Goal: Information Seeking & Learning: Find specific fact

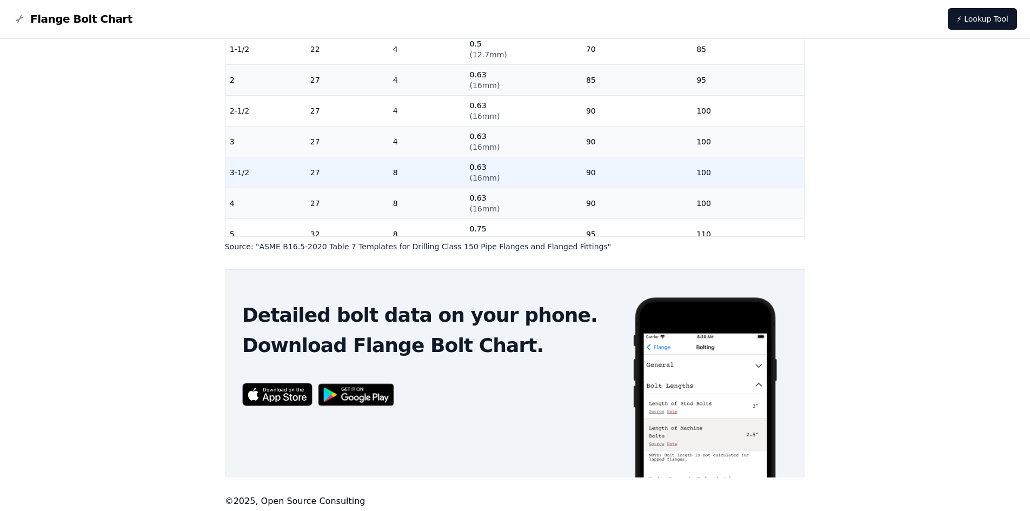
scroll to position [5, 0]
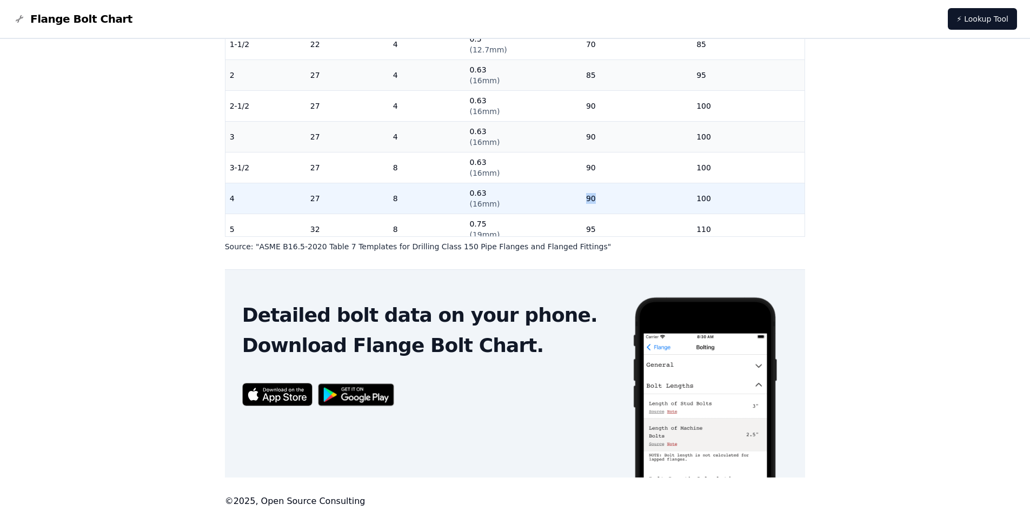
drag, startPoint x: 590, startPoint y: 196, endPoint x: 576, endPoint y: 196, distance: 14.1
click at [582, 196] on td "90" at bounding box center [637, 198] width 110 height 31
click at [592, 197] on td "90" at bounding box center [637, 198] width 110 height 31
click at [586, 194] on td "90" at bounding box center [637, 198] width 110 height 31
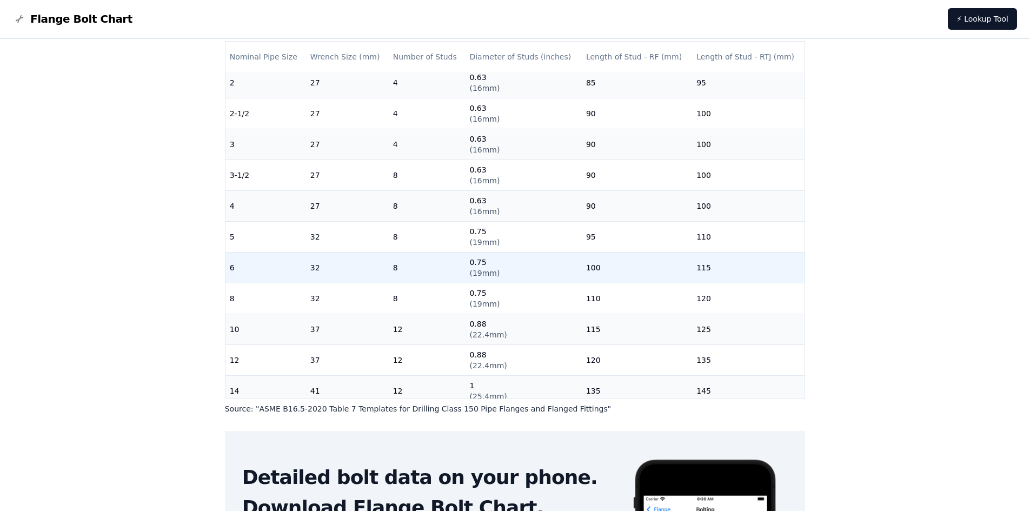
scroll to position [221, 0]
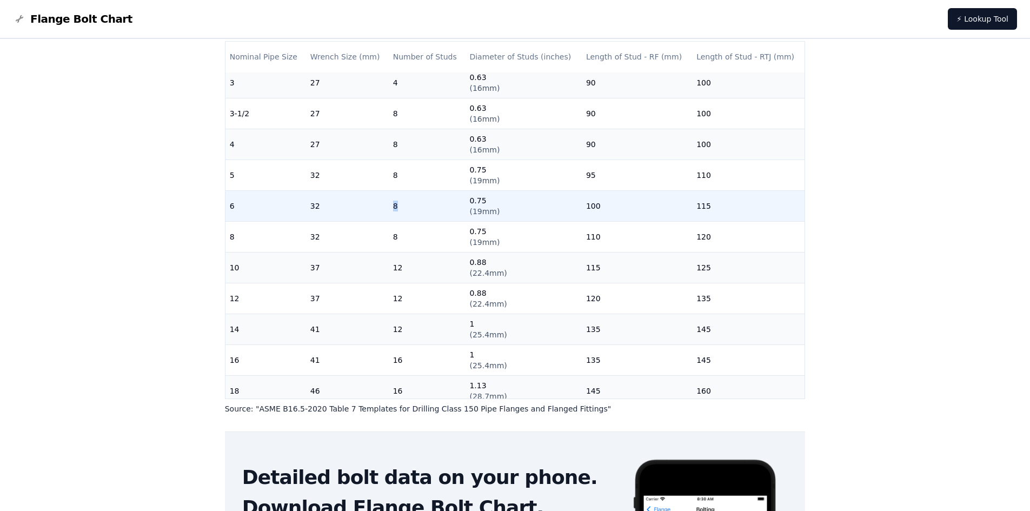
drag, startPoint x: 402, startPoint y: 208, endPoint x: 353, endPoint y: 203, distance: 48.9
click at [404, 207] on td "8" at bounding box center [427, 205] width 77 height 31
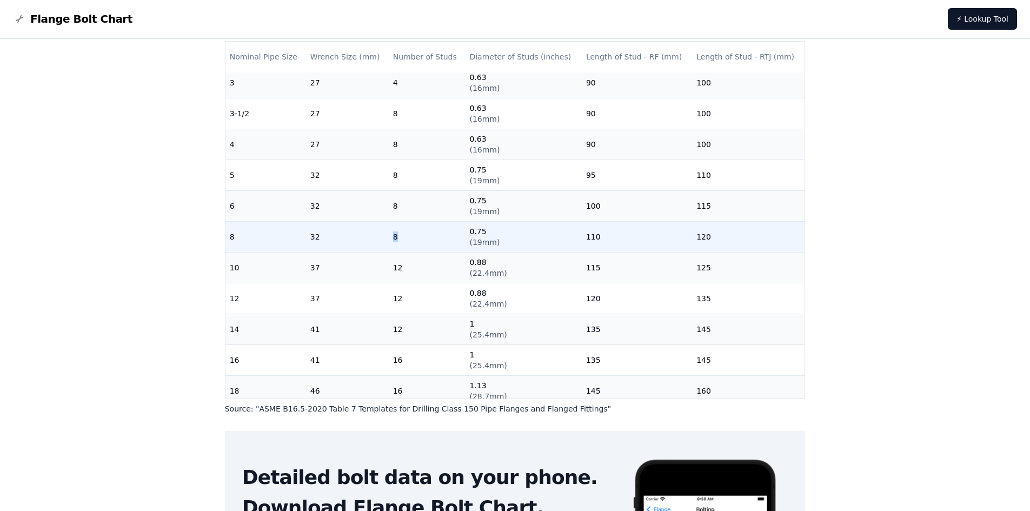
drag, startPoint x: 392, startPoint y: 234, endPoint x: 414, endPoint y: 242, distance: 22.9
click at [413, 242] on td "8" at bounding box center [427, 236] width 77 height 31
click at [408, 246] on td "8" at bounding box center [427, 236] width 77 height 31
click at [397, 238] on td "8" at bounding box center [427, 236] width 77 height 31
drag, startPoint x: 234, startPoint y: 206, endPoint x: 753, endPoint y: 244, distance: 520.8
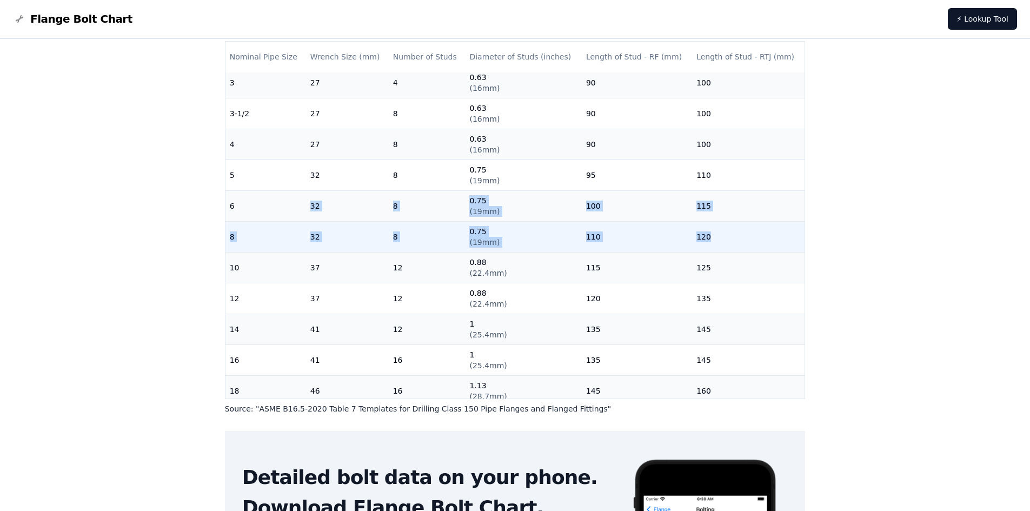
click at [753, 244] on tbody "1/2 22 4 0.5 ( 12.7mm ) 55 3/4 22 4 0.5 ( 12.7mm ) 65 1 22 4 0.5 ( 12.7mm ) 65 …" at bounding box center [514, 174] width 579 height 647
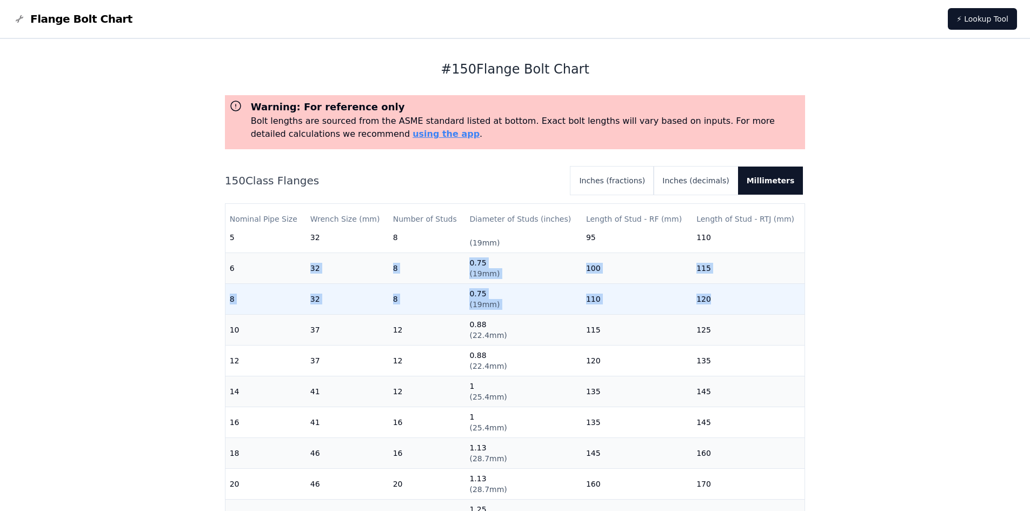
scroll to position [275, 0]
